Goal: Information Seeking & Learning: Understand process/instructions

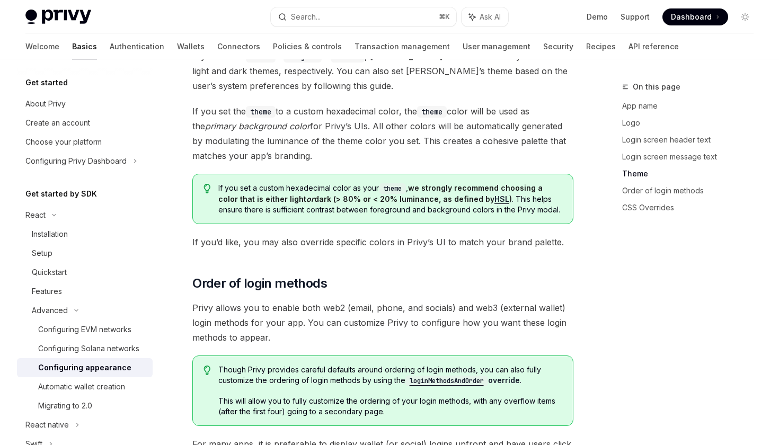
scroll to position [1922, 0]
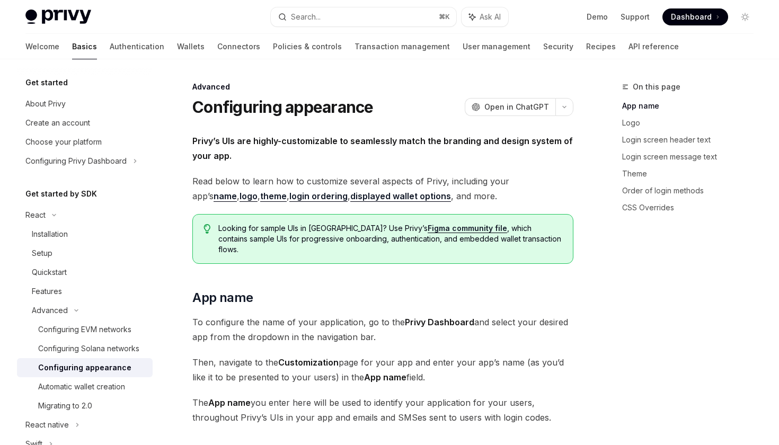
click at [260, 196] on link "theme" at bounding box center [273, 196] width 26 height 11
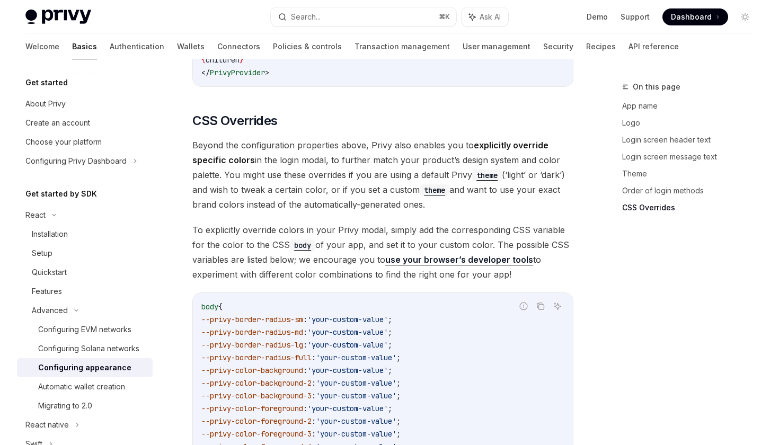
scroll to position [2449, 0]
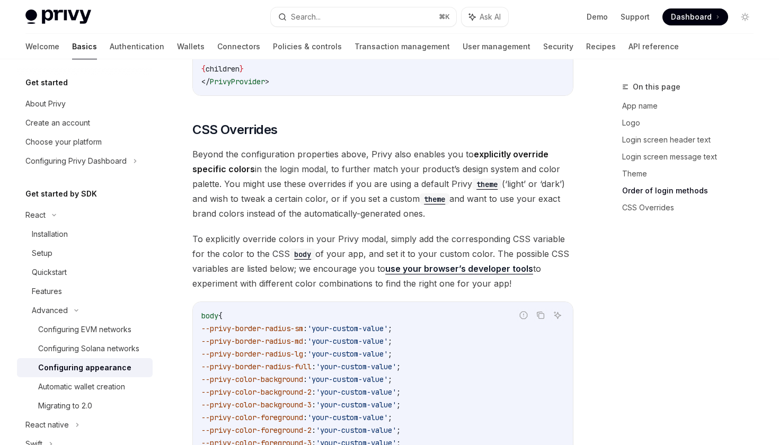
click at [438, 193] on code "theme" at bounding box center [435, 199] width 30 height 12
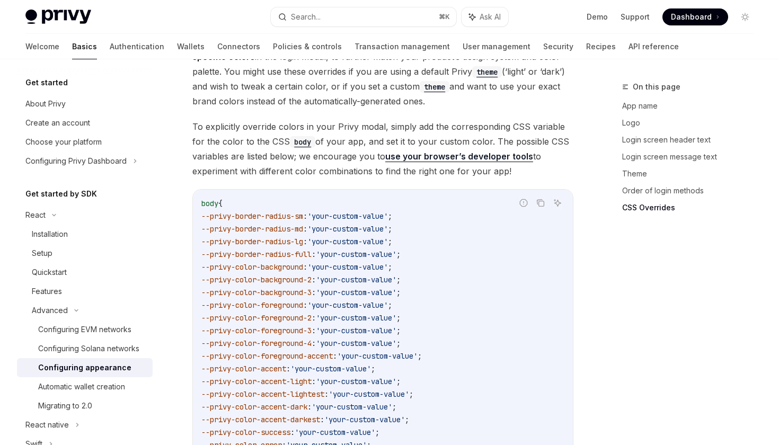
scroll to position [2549, 0]
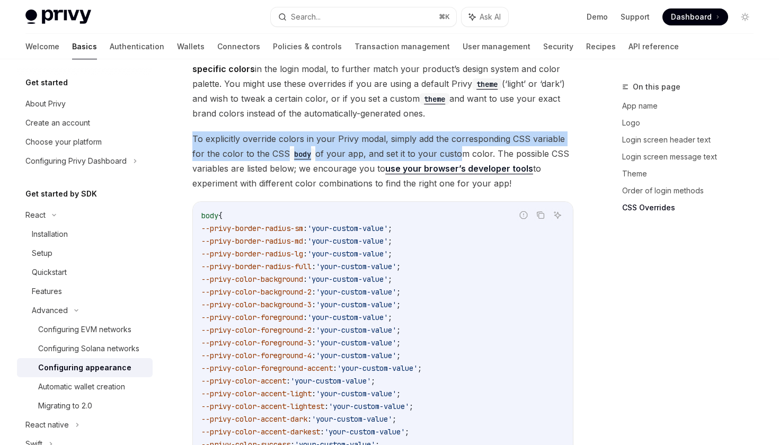
drag, startPoint x: 189, startPoint y: 112, endPoint x: 453, endPoint y: 130, distance: 265.0
click at [456, 163] on link "use your browser’s developer tools" at bounding box center [459, 168] width 148 height 11
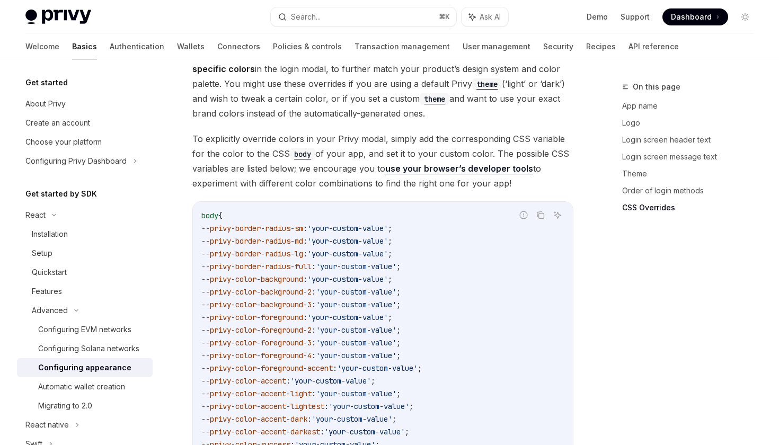
click at [340, 153] on span "To explicitly override colors in your Privy modal, simply add the corresponding…" at bounding box center [382, 160] width 381 height 59
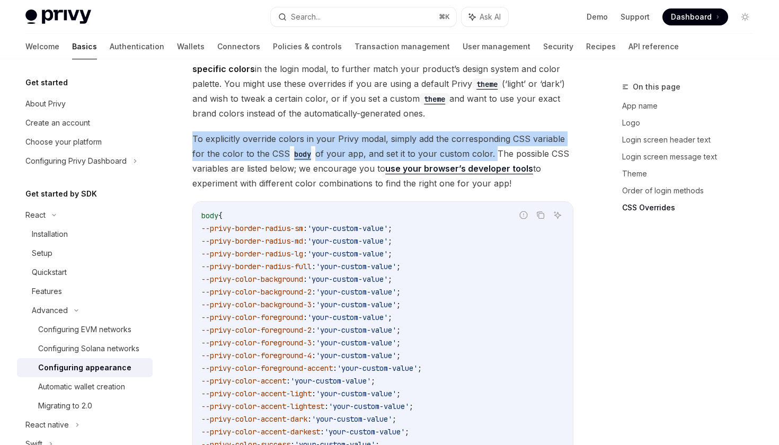
drag, startPoint x: 493, startPoint y: 129, endPoint x: 172, endPoint y: 118, distance: 321.2
copy span "To explicitly override colors in your Privy modal, simply add the corresponding…"
click at [539, 211] on icon "Copy the contents from the code block" at bounding box center [540, 215] width 8 height 8
click at [541, 211] on icon "Copy the contents from the code block" at bounding box center [540, 215] width 8 height 8
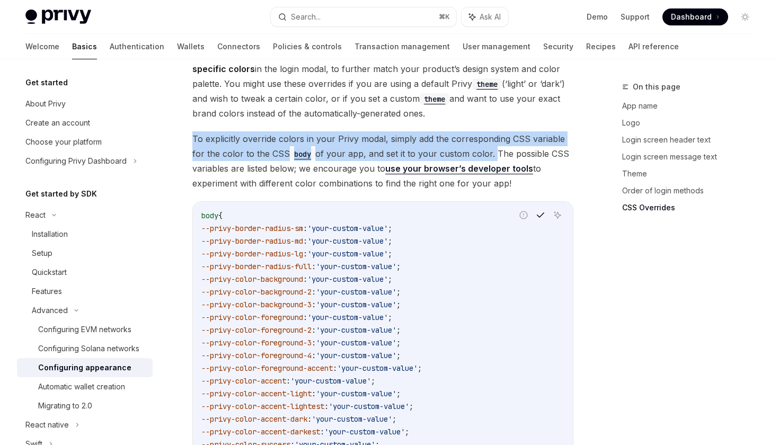
click at [300, 148] on code "body" at bounding box center [302, 154] width 25 height 12
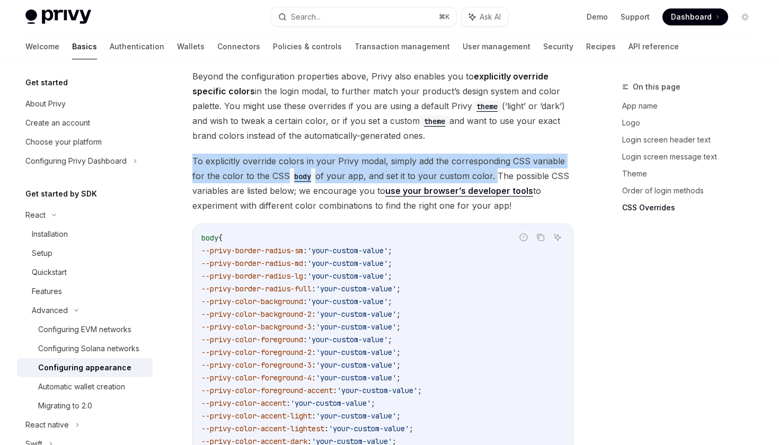
scroll to position [2522, 0]
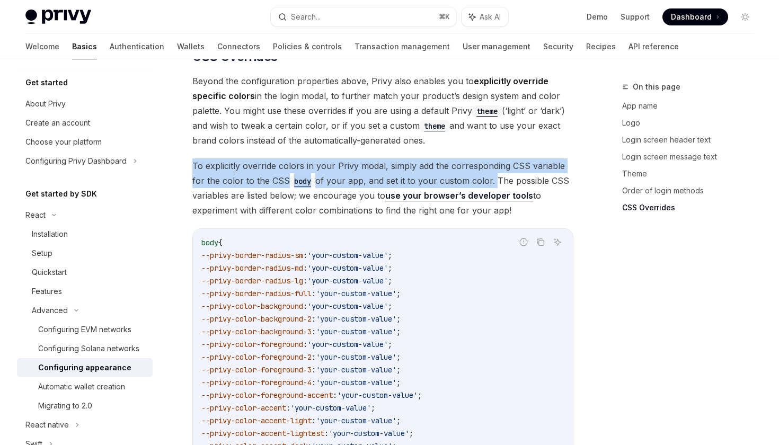
click at [435, 158] on span "To explicitly override colors in your Privy modal, simply add the corresponding…" at bounding box center [382, 187] width 381 height 59
drag, startPoint x: 491, startPoint y: 154, endPoint x: 188, endPoint y: 139, distance: 303.9
copy span "To explicitly override colors in your Privy modal, simply add the corresponding…"
click at [538, 235] on button "Copy the contents from the code block" at bounding box center [540, 242] width 14 height 14
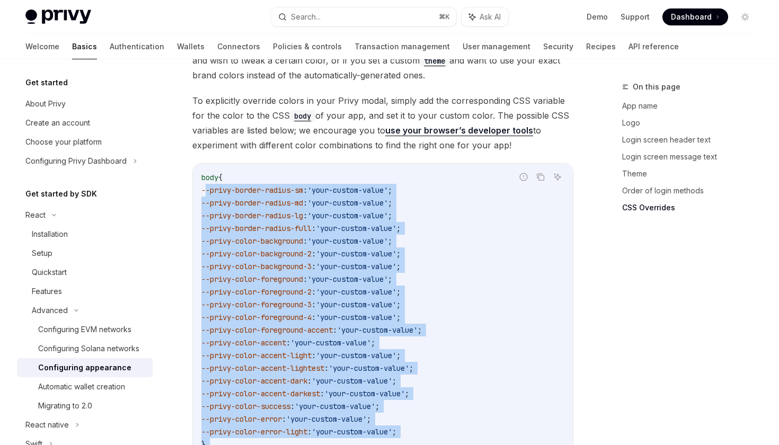
scroll to position [2623, 0]
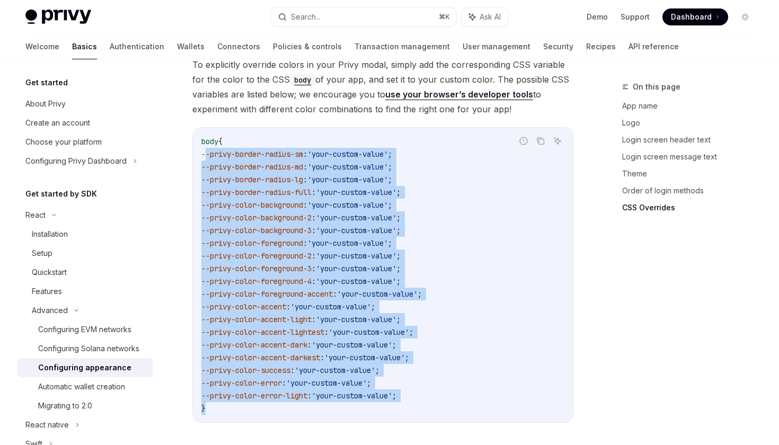
drag, startPoint x: 208, startPoint y: 256, endPoint x: 442, endPoint y: 390, distance: 270.5
click at [442, 390] on div "body { --privy-border-radius-sm : 'your-custom-value' ; --privy-border-radius-m…" at bounding box center [383, 275] width 380 height 295
copy code "--privy-border-radius-sm : 'your-custom-value' ; --privy-border-radius-md : 'yo…"
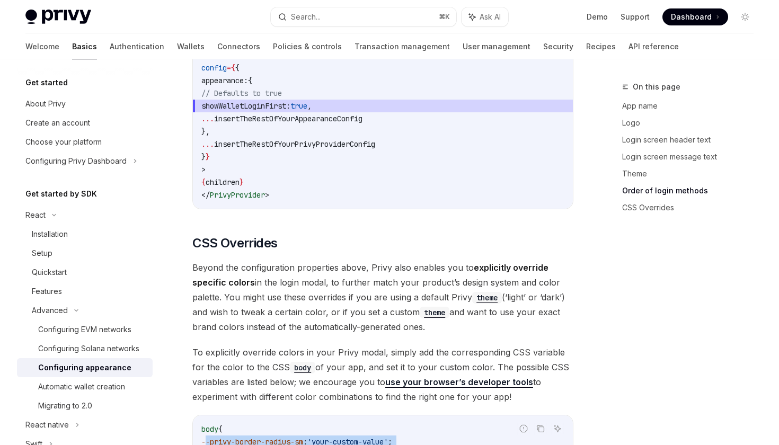
scroll to position [2335, 0]
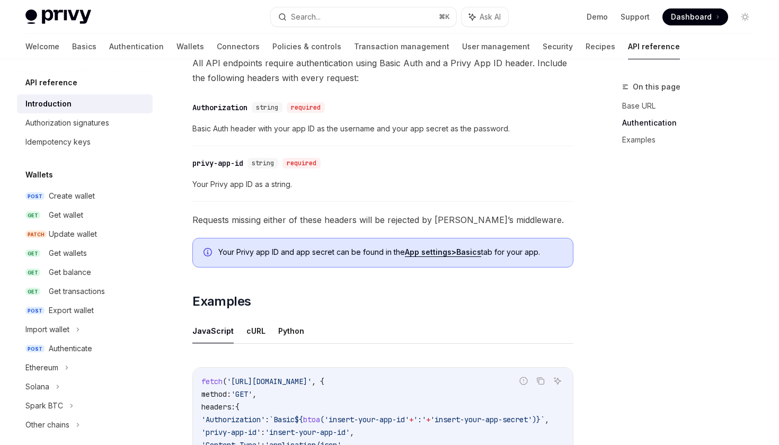
scroll to position [681, 0]
